Goal: Task Accomplishment & Management: Manage account settings

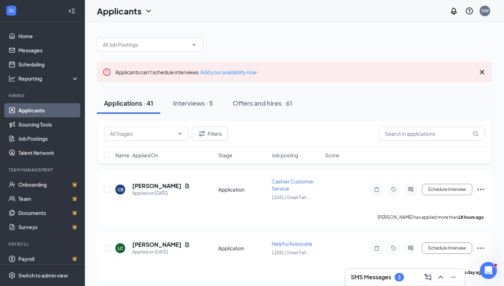
click at [41, 108] on link "Applicants" at bounding box center [48, 110] width 60 height 14
click at [147, 187] on h5 "[PERSON_NAME]" at bounding box center [156, 186] width 49 height 8
click at [155, 186] on h5 "[PERSON_NAME]" at bounding box center [156, 186] width 49 height 8
click at [141, 184] on h5 "[PERSON_NAME]" at bounding box center [156, 186] width 49 height 8
click at [33, 48] on link "Messages" at bounding box center [48, 50] width 60 height 14
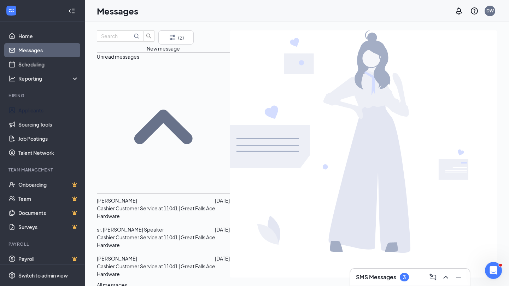
click at [34, 111] on link "Applicants" at bounding box center [48, 110] width 60 height 14
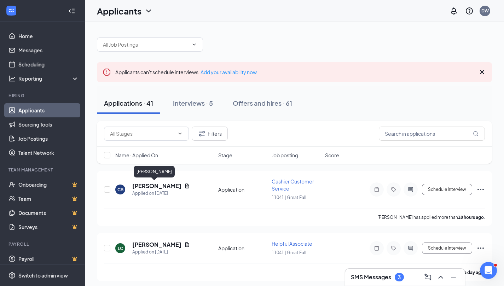
click at [154, 185] on h5 "[PERSON_NAME]" at bounding box center [156, 186] width 49 height 8
click at [18, 34] on link "Home" at bounding box center [48, 36] width 60 height 14
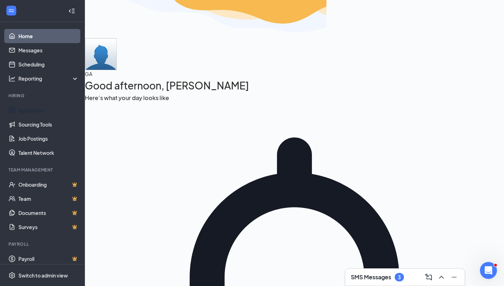
click at [27, 110] on link "Applicants" at bounding box center [48, 110] width 60 height 14
